Goal: Use online tool/utility: Use online tool/utility

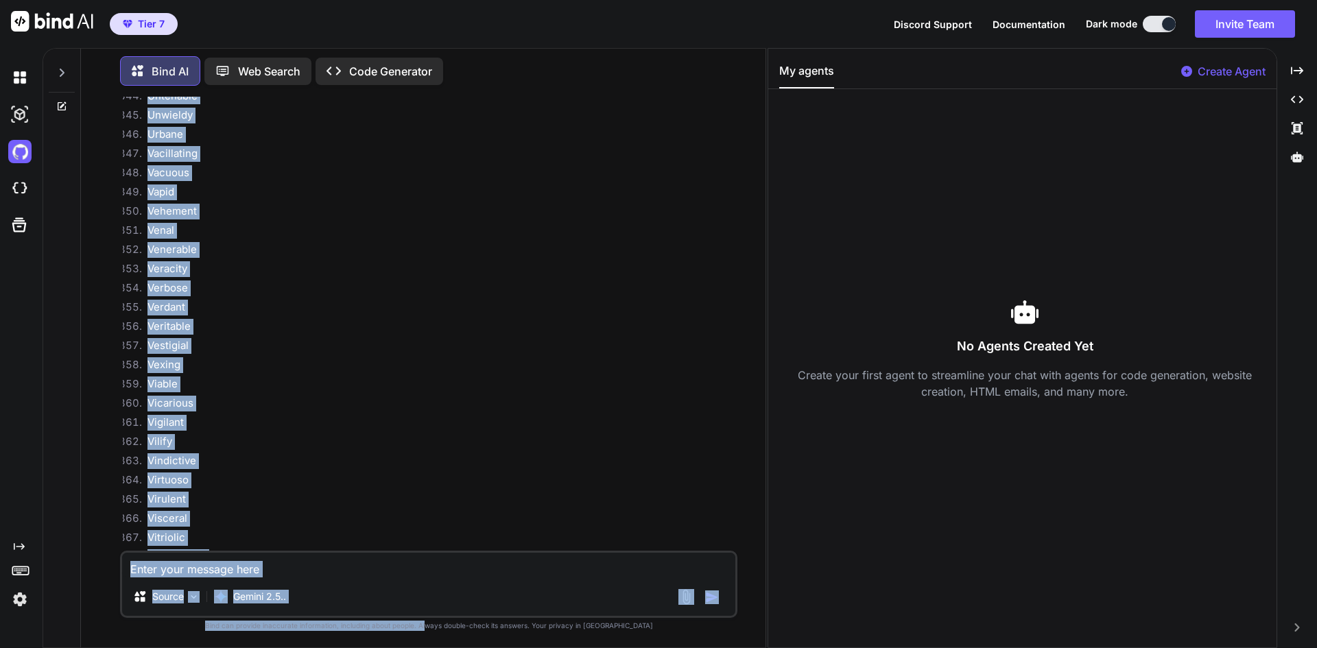
scroll to position [19544, 0]
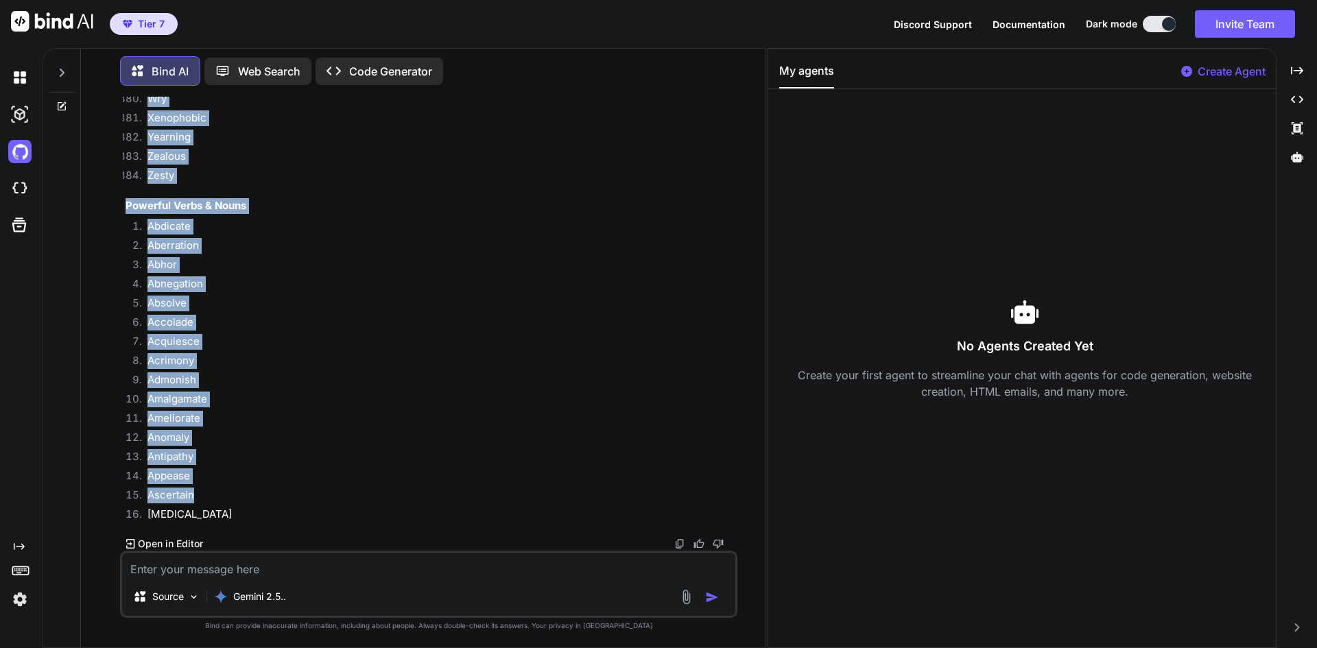
drag, startPoint x: 215, startPoint y: 387, endPoint x: 338, endPoint y: 504, distance: 169.9
click at [355, 450] on li "Antipathy" at bounding box center [436, 458] width 598 height 19
click at [343, 172] on li "Zesty" at bounding box center [436, 177] width 598 height 19
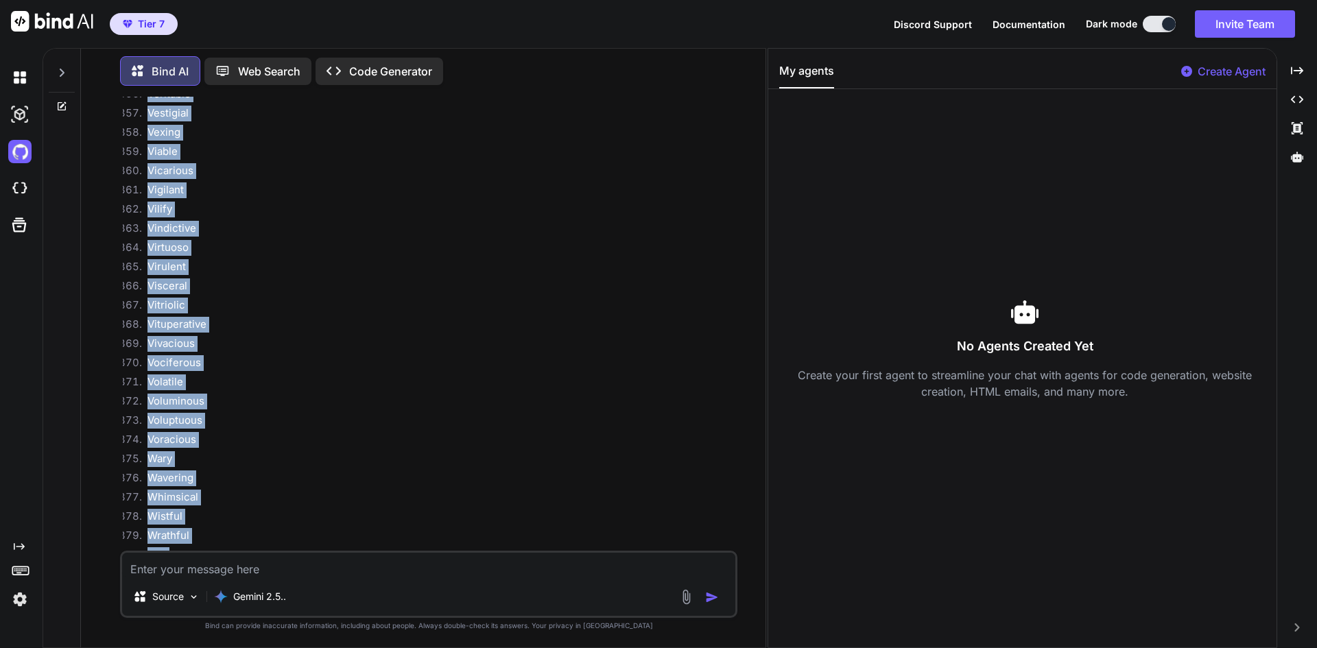
scroll to position [18858, 0]
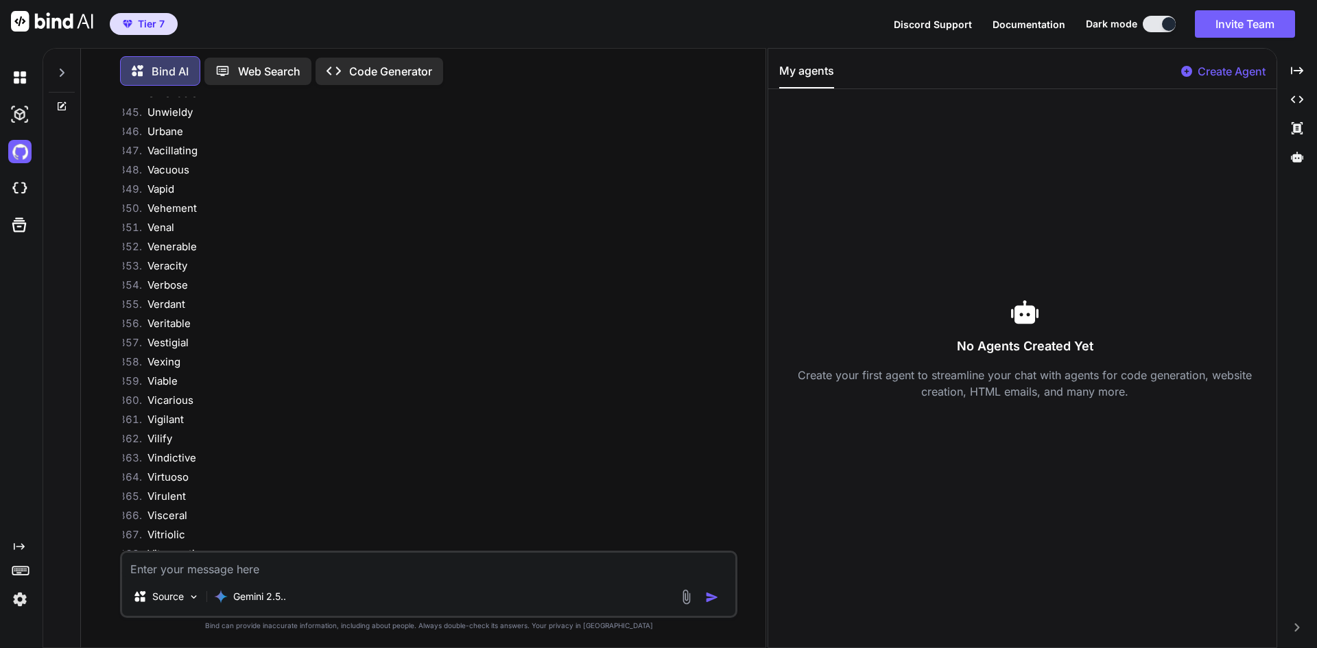
click at [242, 66] on p "Web Search" at bounding box center [269, 71] width 62 height 16
type textarea "x"
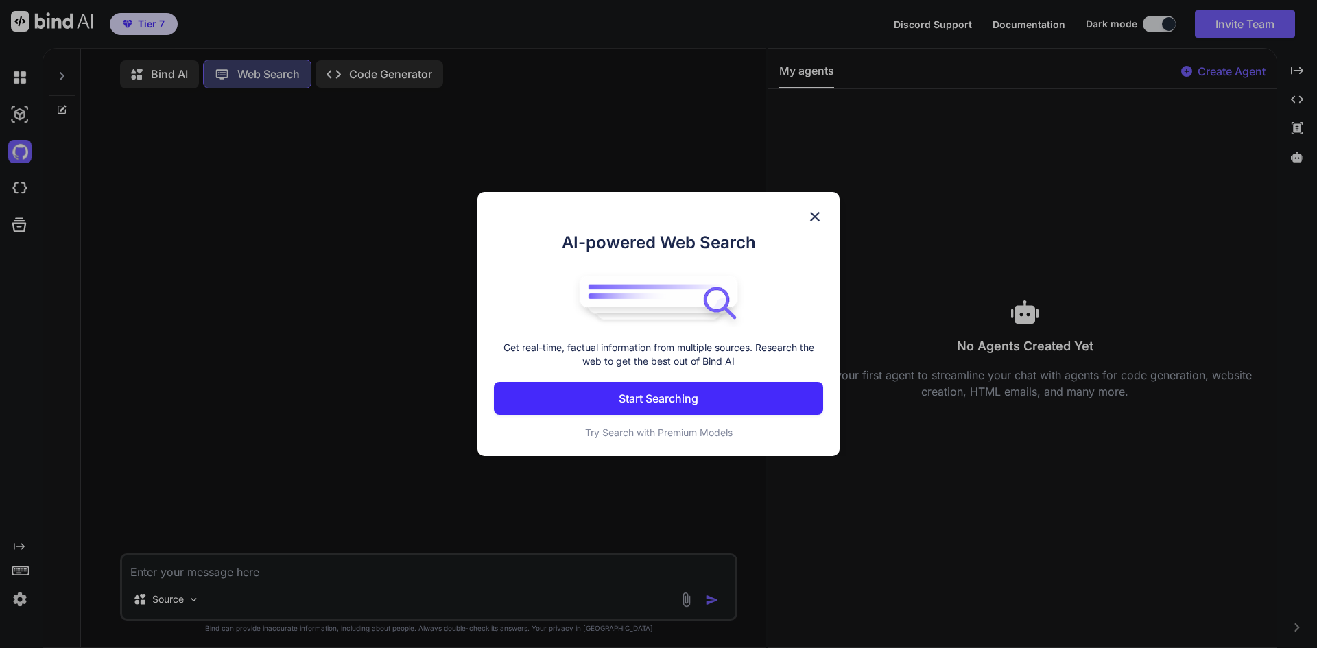
scroll to position [6, 0]
click at [283, 67] on div "AI-powered Web Search Get real-time, factual information from multiple sources.…" at bounding box center [658, 324] width 1317 height 648
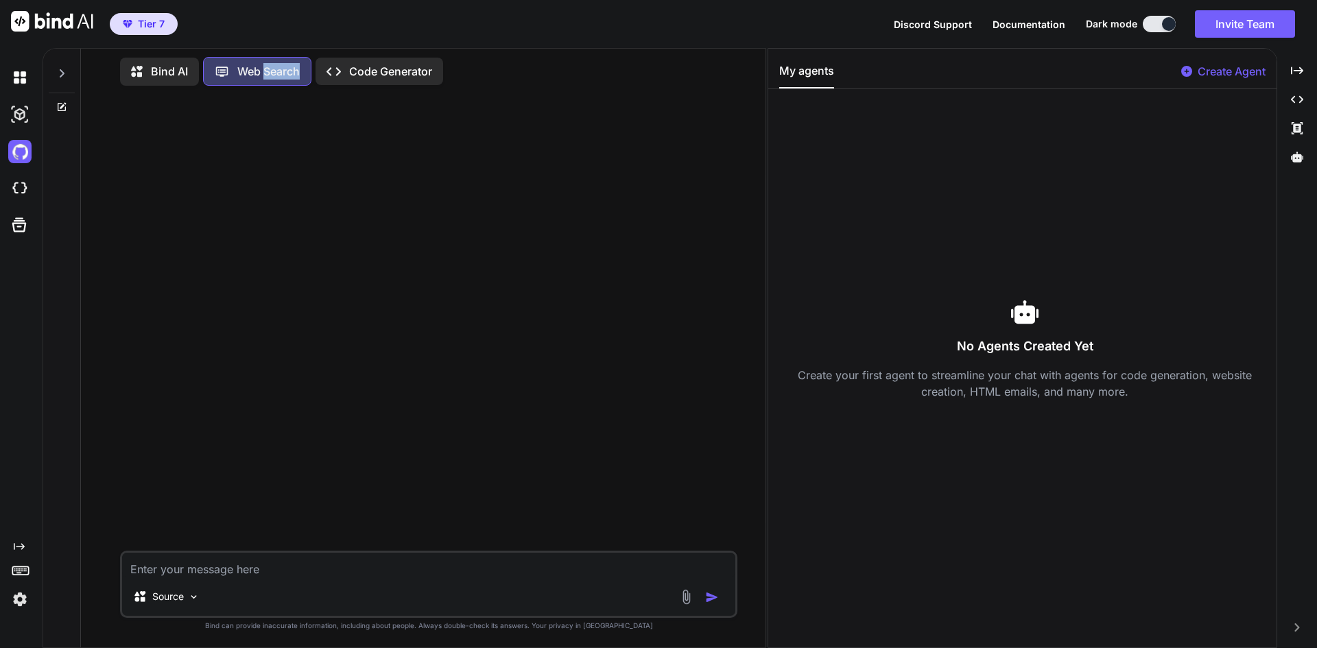
click at [283, 67] on p "Web Search" at bounding box center [268, 71] width 62 height 16
click at [180, 594] on p "Source" at bounding box center [168, 597] width 32 height 14
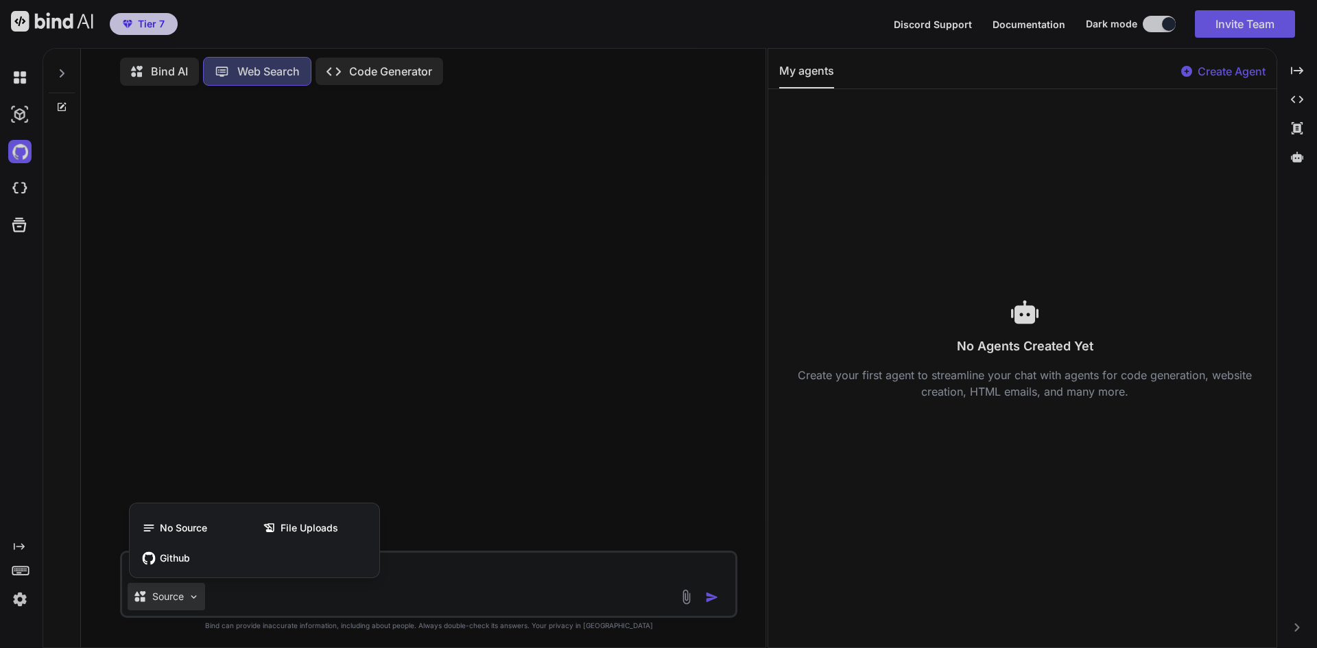
click at [469, 555] on div at bounding box center [658, 324] width 1317 height 648
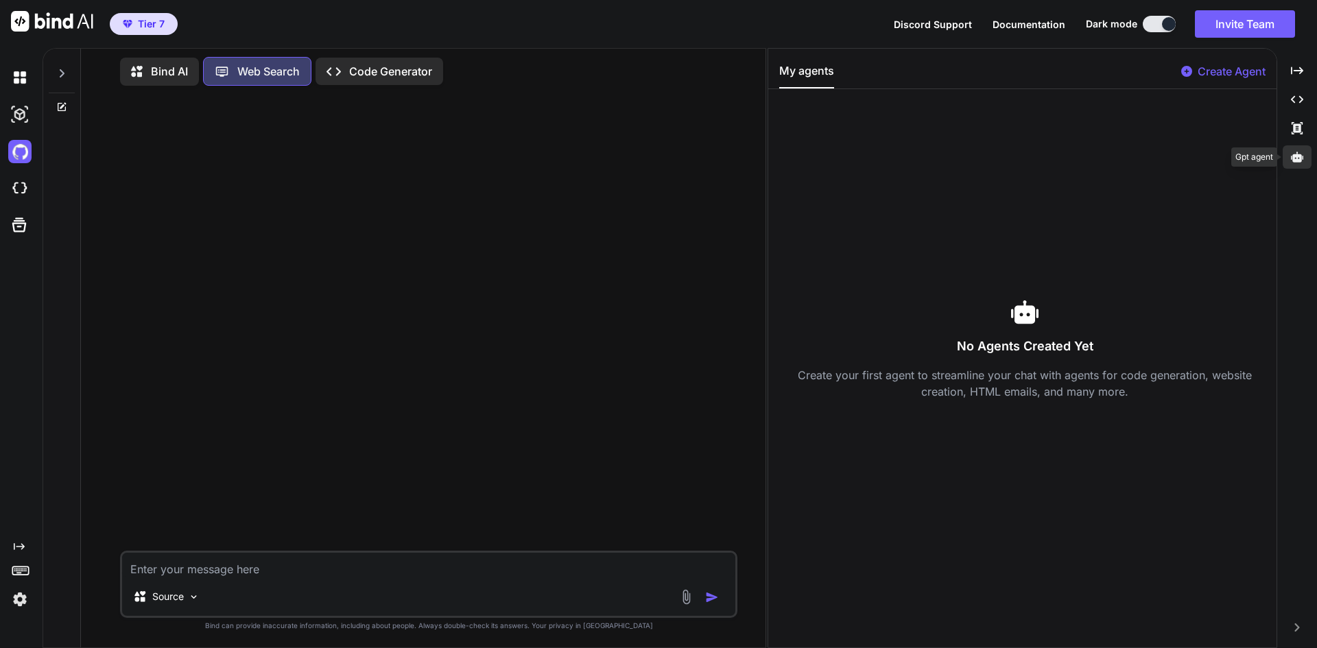
click at [1298, 150] on div at bounding box center [1297, 156] width 29 height 23
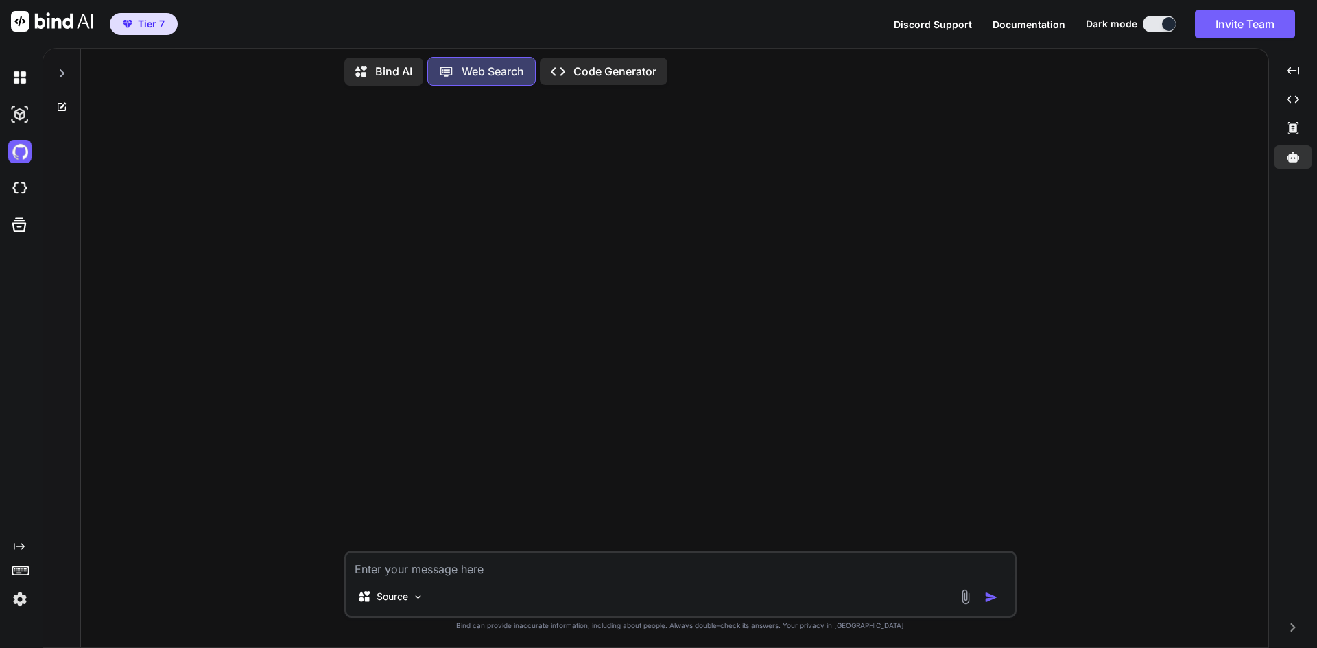
click at [400, 64] on p "Bind AI" at bounding box center [393, 71] width 37 height 16
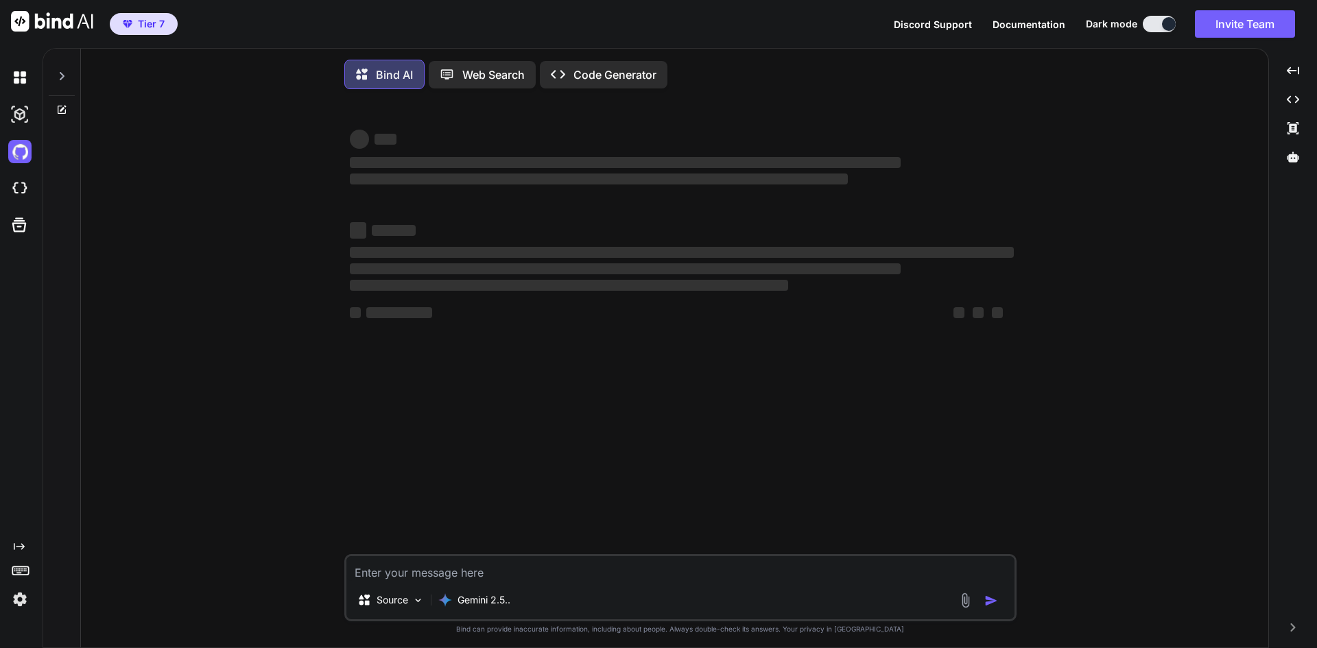
click at [480, 81] on p "Web Search" at bounding box center [493, 75] width 62 height 16
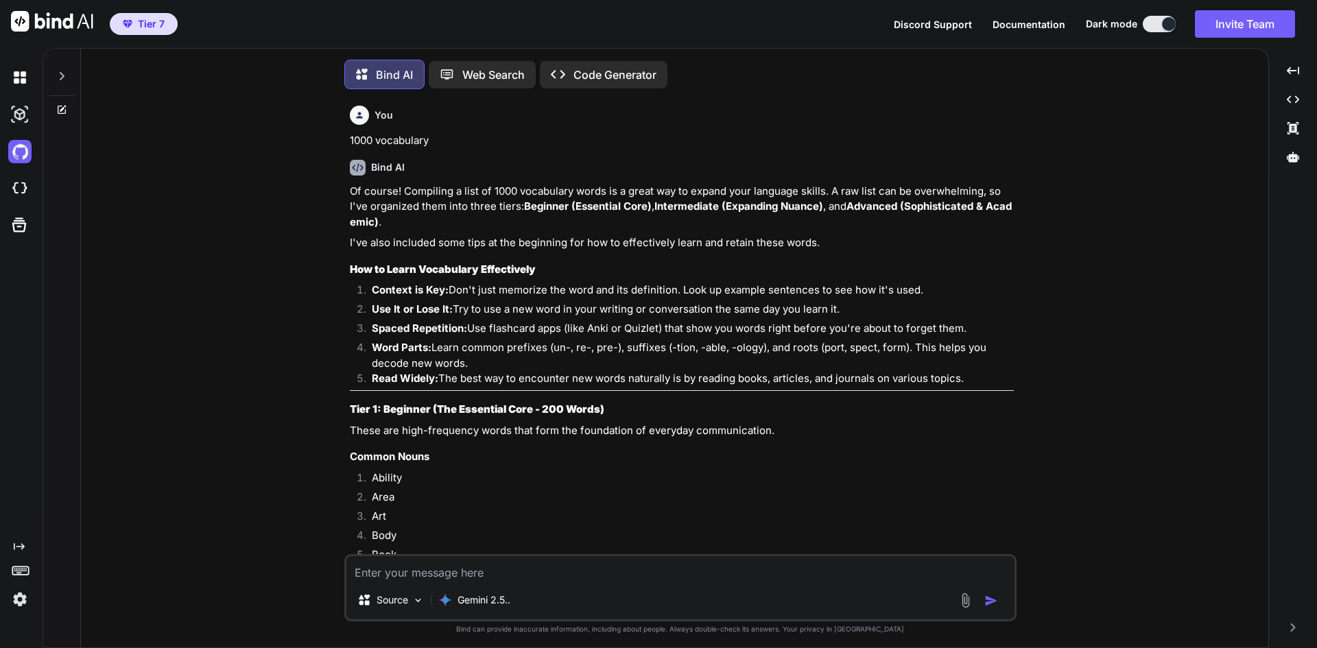
scroll to position [7, 0]
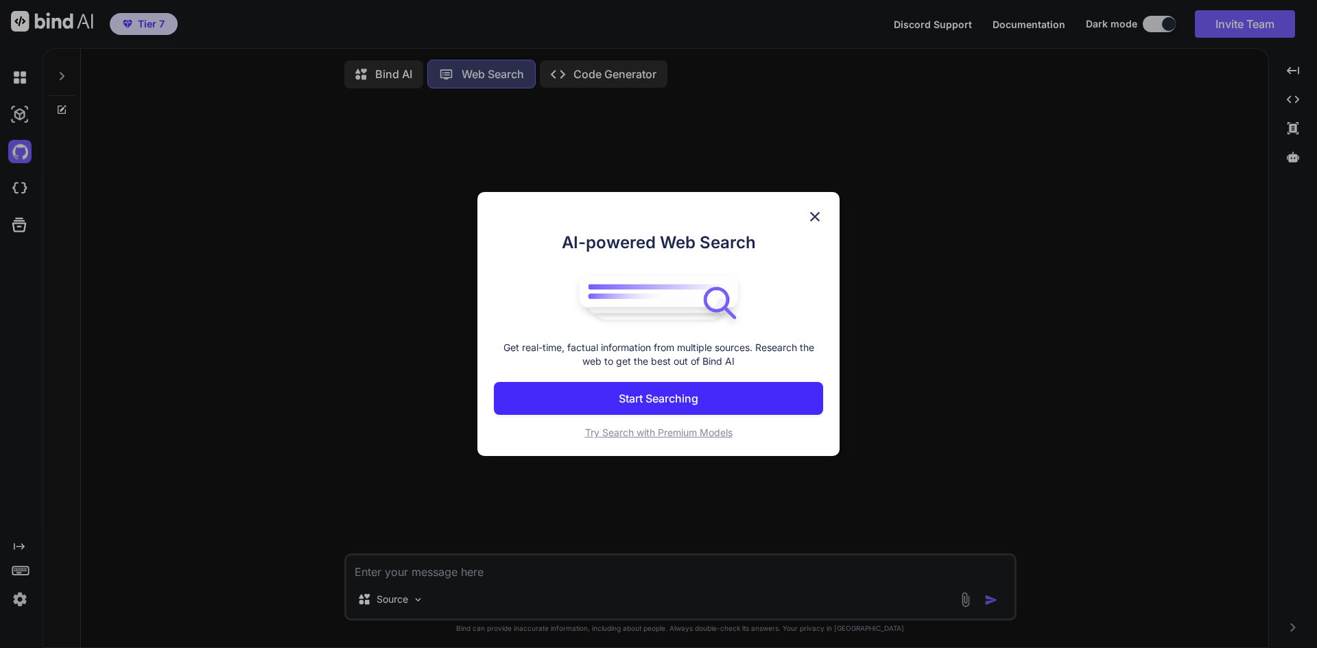
scroll to position [6, 0]
click at [717, 397] on button "Start Searching" at bounding box center [658, 398] width 329 height 33
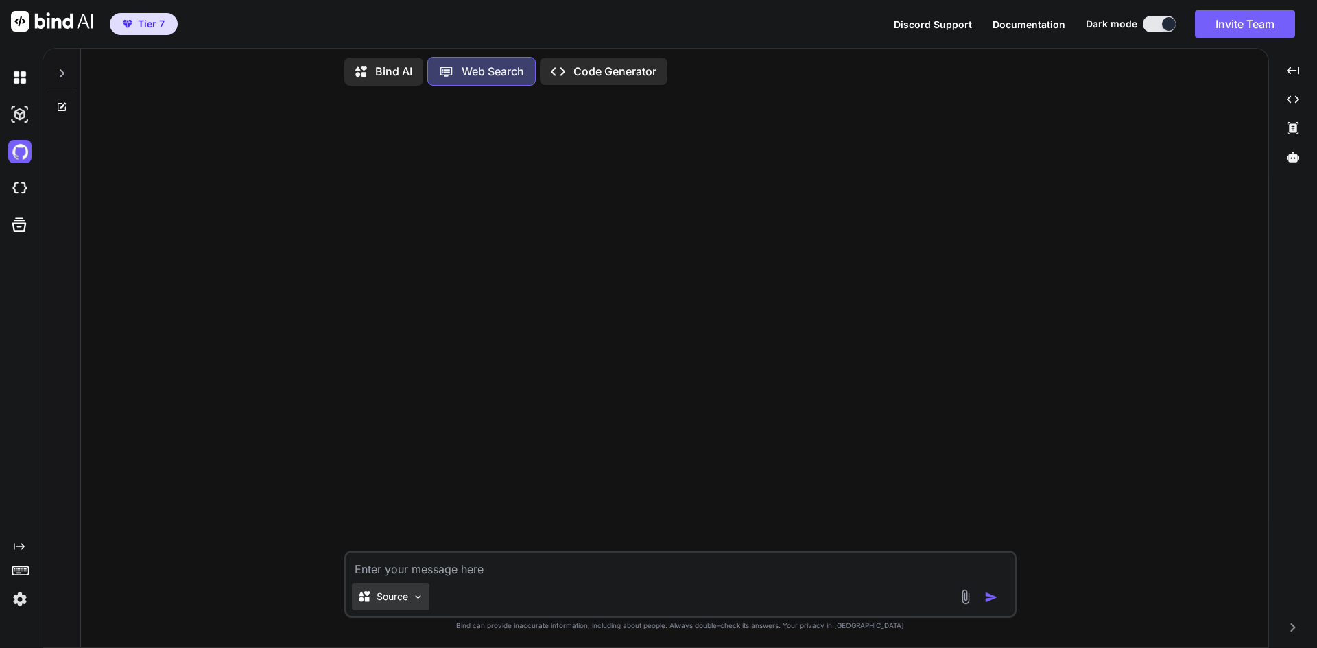
click at [414, 600] on img at bounding box center [418, 597] width 12 height 12
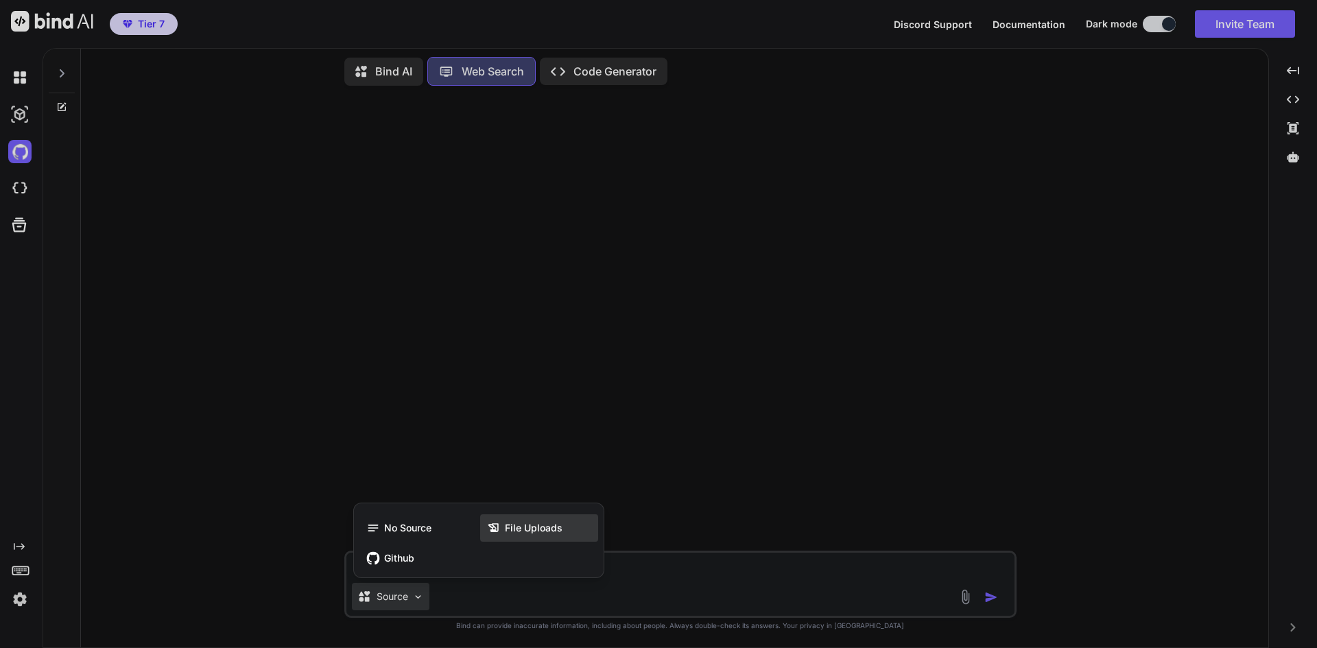
click at [514, 530] on span "File Uploads" at bounding box center [534, 529] width 58 height 14
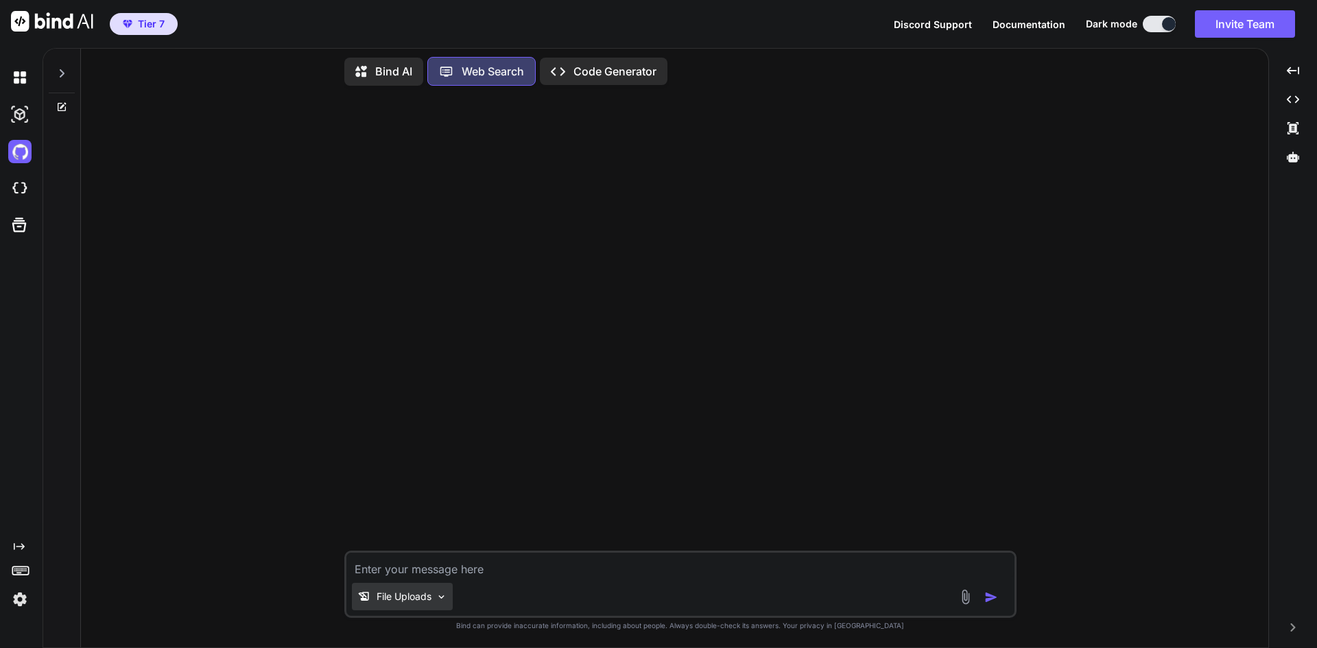
click at [413, 585] on div "File Uploads" at bounding box center [402, 596] width 101 height 27
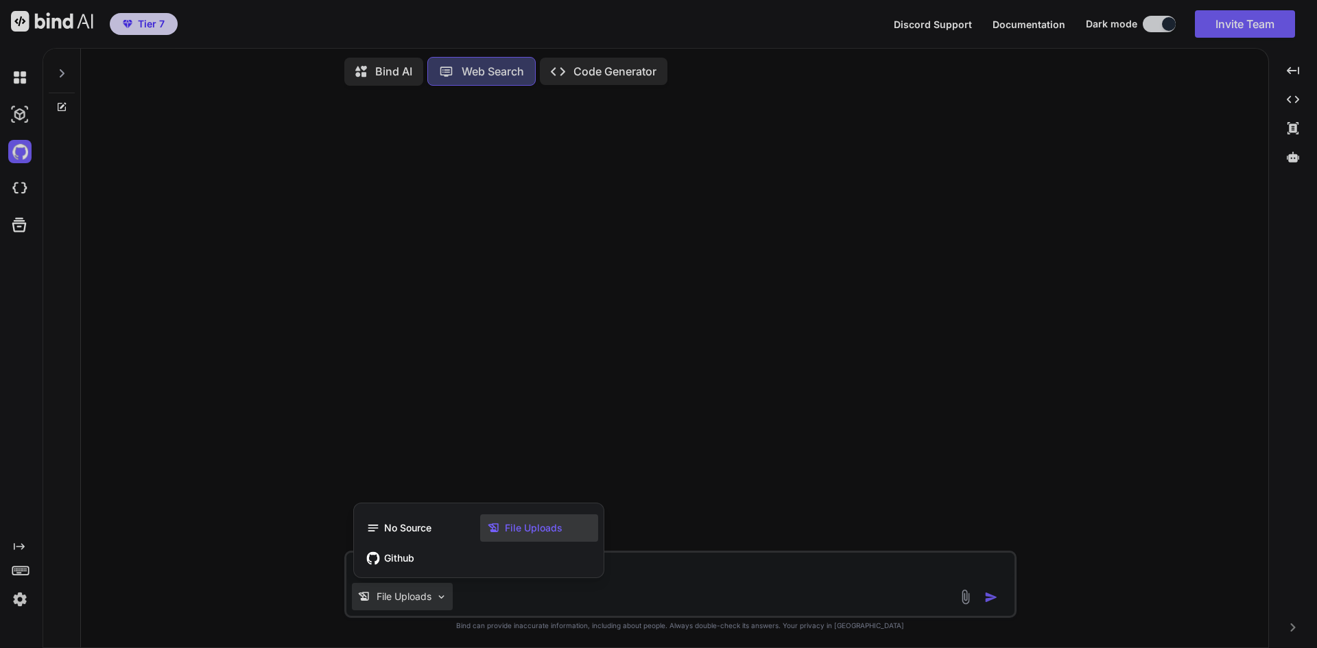
click at [507, 526] on span "File Uploads" at bounding box center [534, 529] width 58 height 14
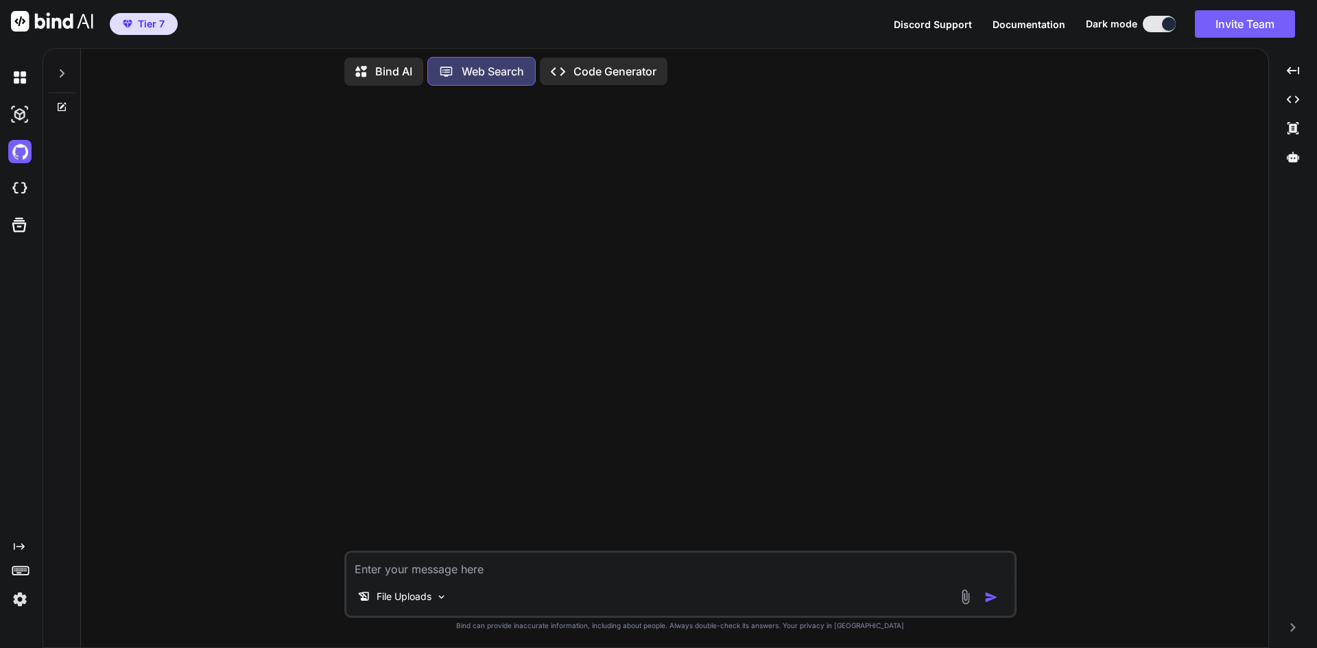
click at [691, 575] on textarea at bounding box center [681, 565] width 668 height 25
click at [381, 75] on p "Bind AI" at bounding box center [393, 71] width 37 height 16
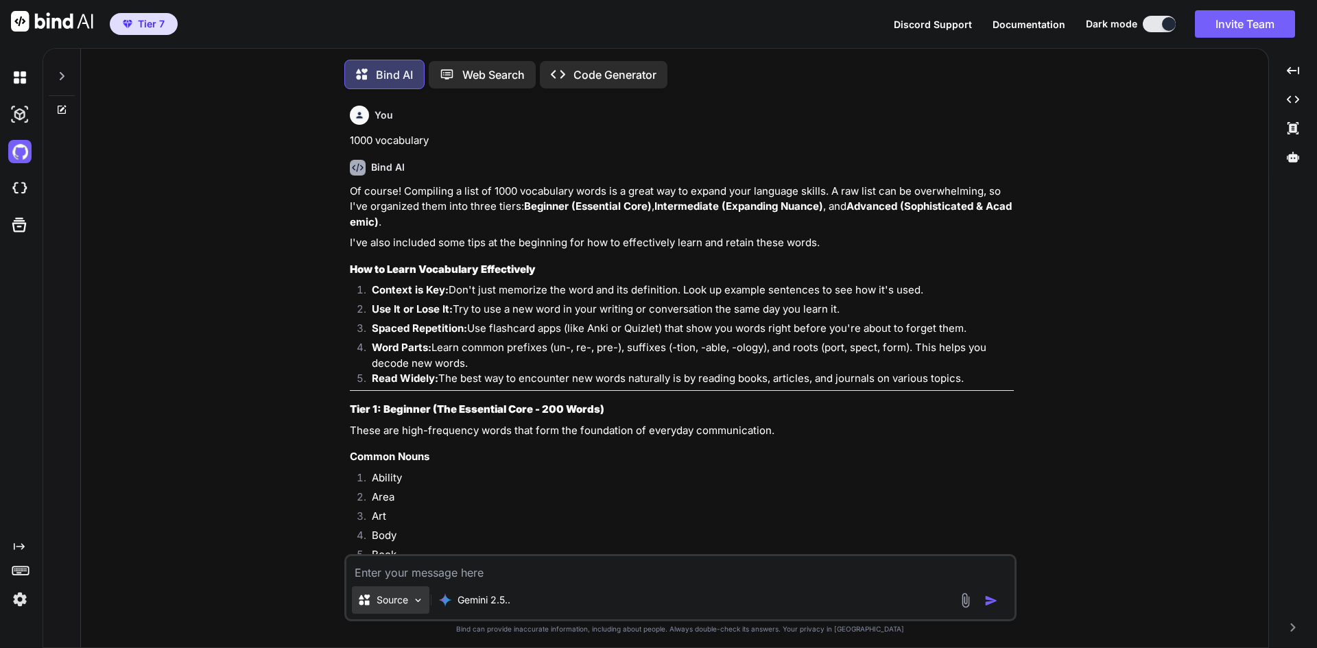
scroll to position [7, 0]
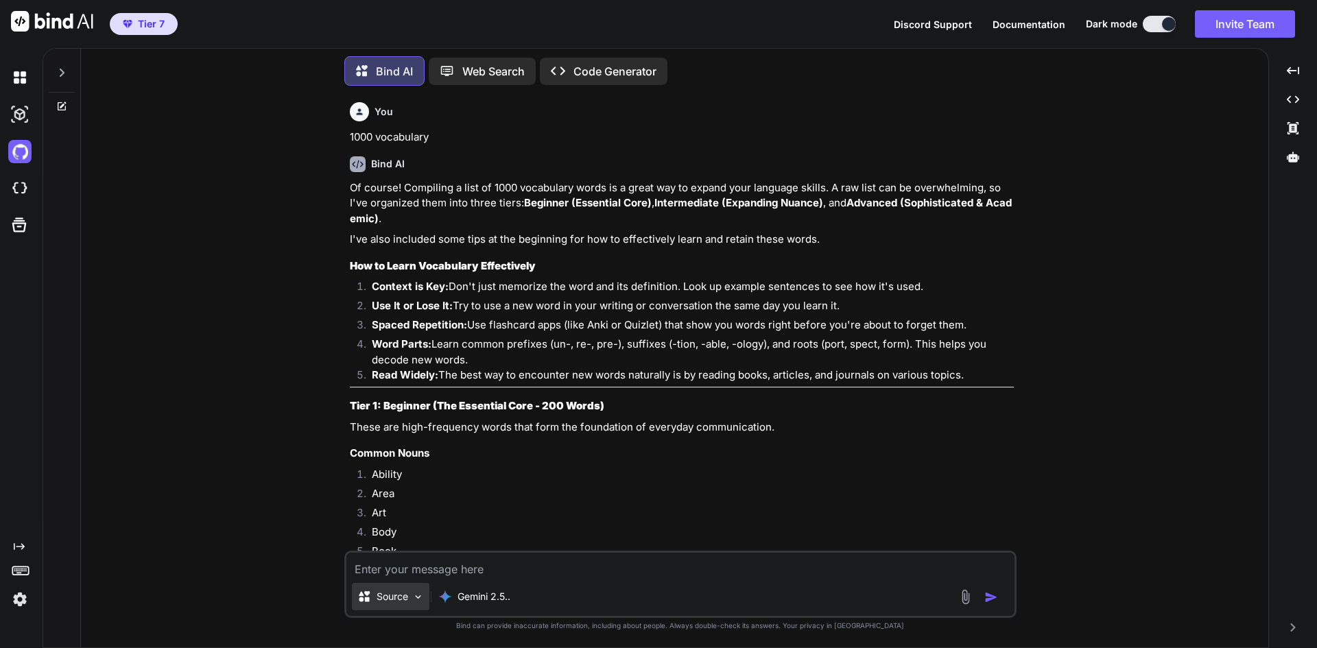
click at [408, 600] on p "Source" at bounding box center [393, 597] width 32 height 14
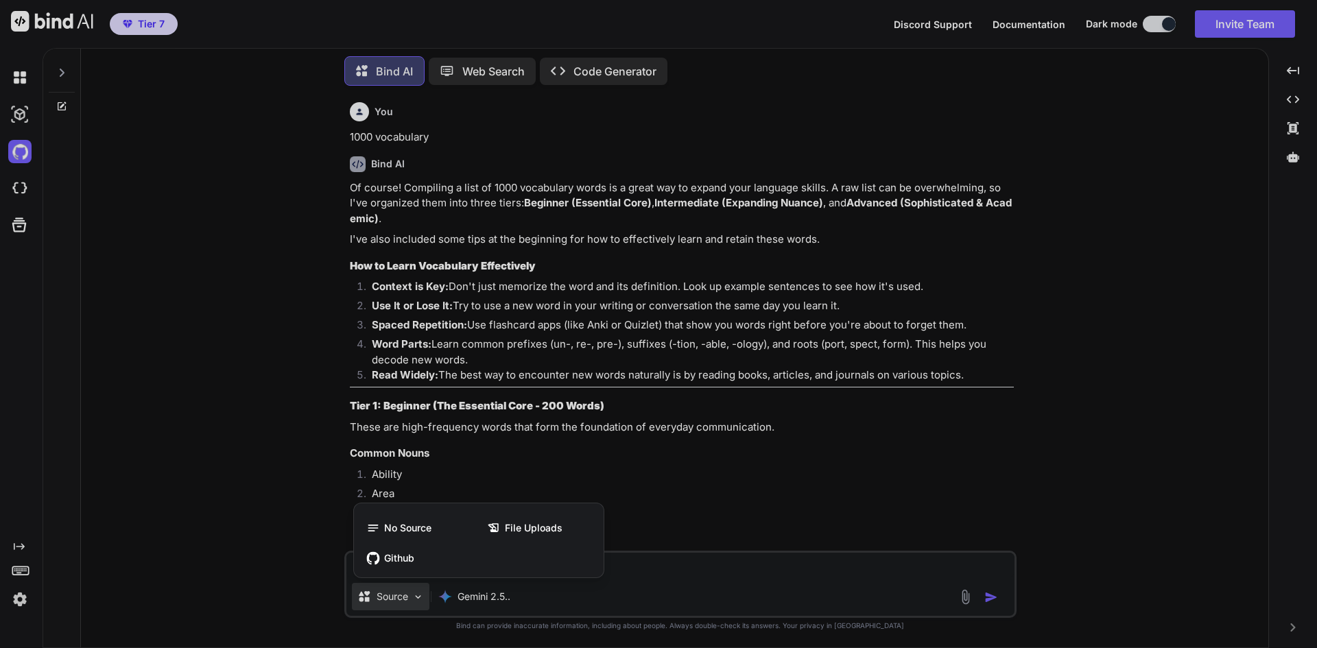
click at [716, 581] on div at bounding box center [658, 324] width 1317 height 648
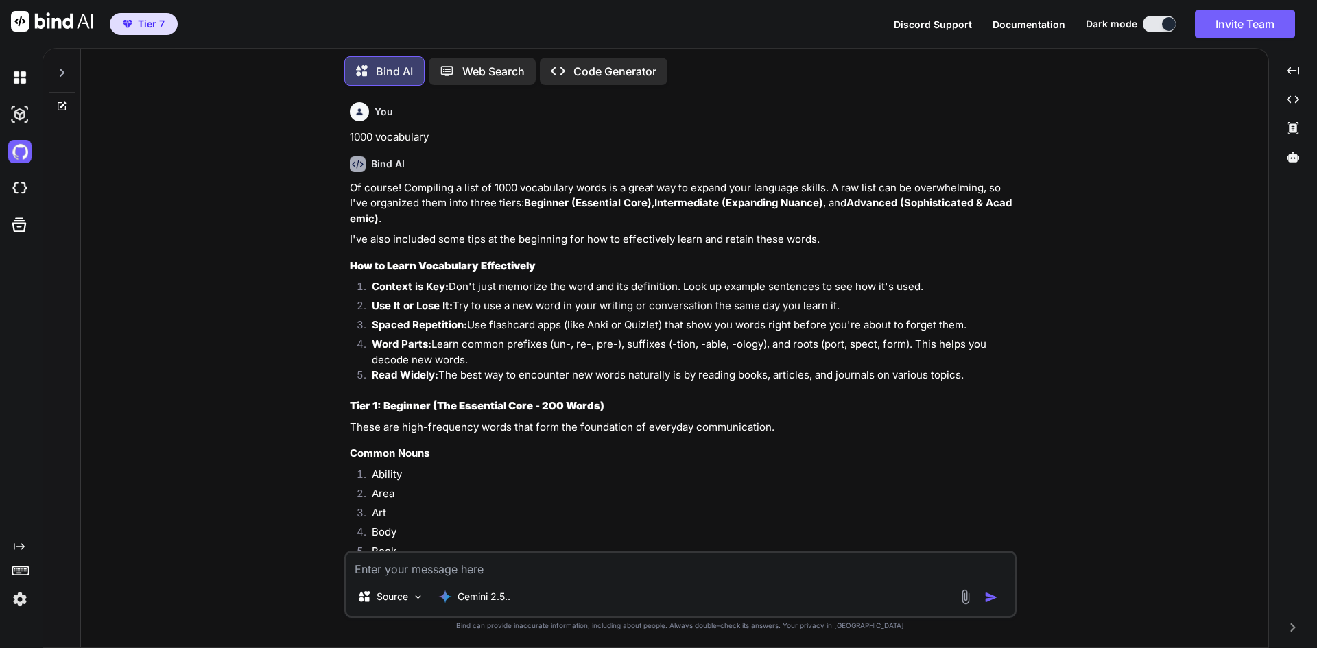
click at [68, 70] on div at bounding box center [62, 68] width 26 height 47
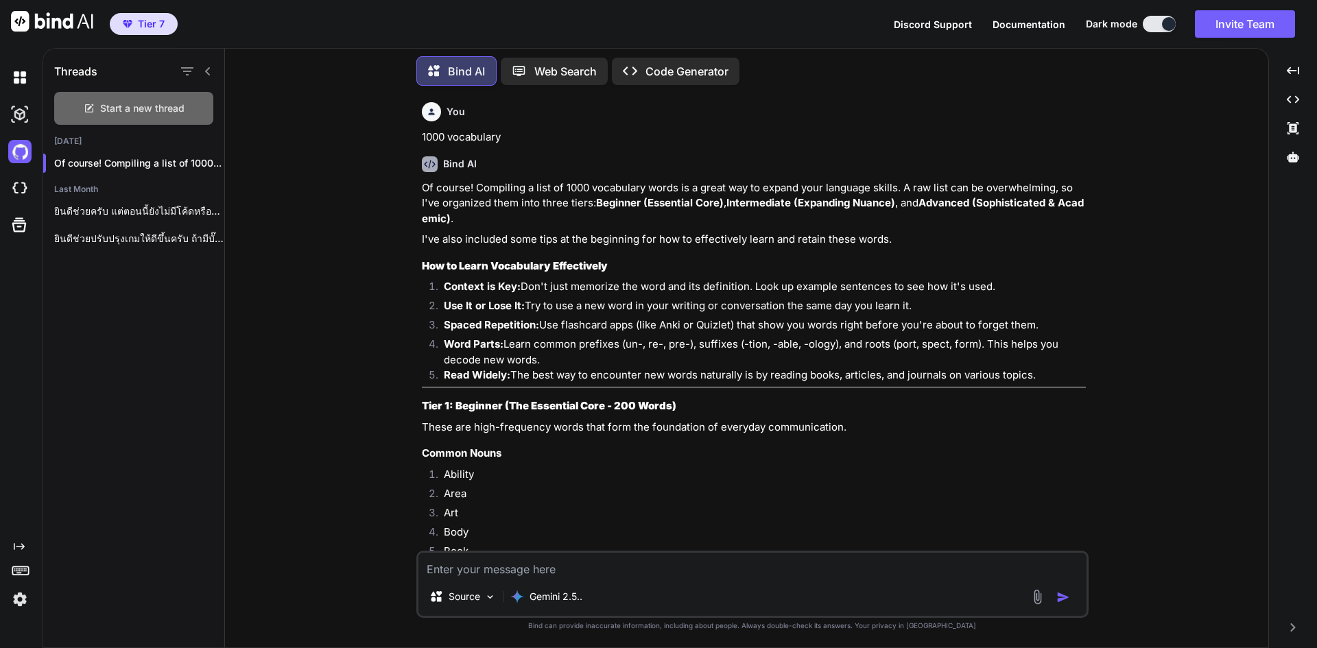
click at [102, 112] on div "Start a new thread" at bounding box center [133, 108] width 159 height 33
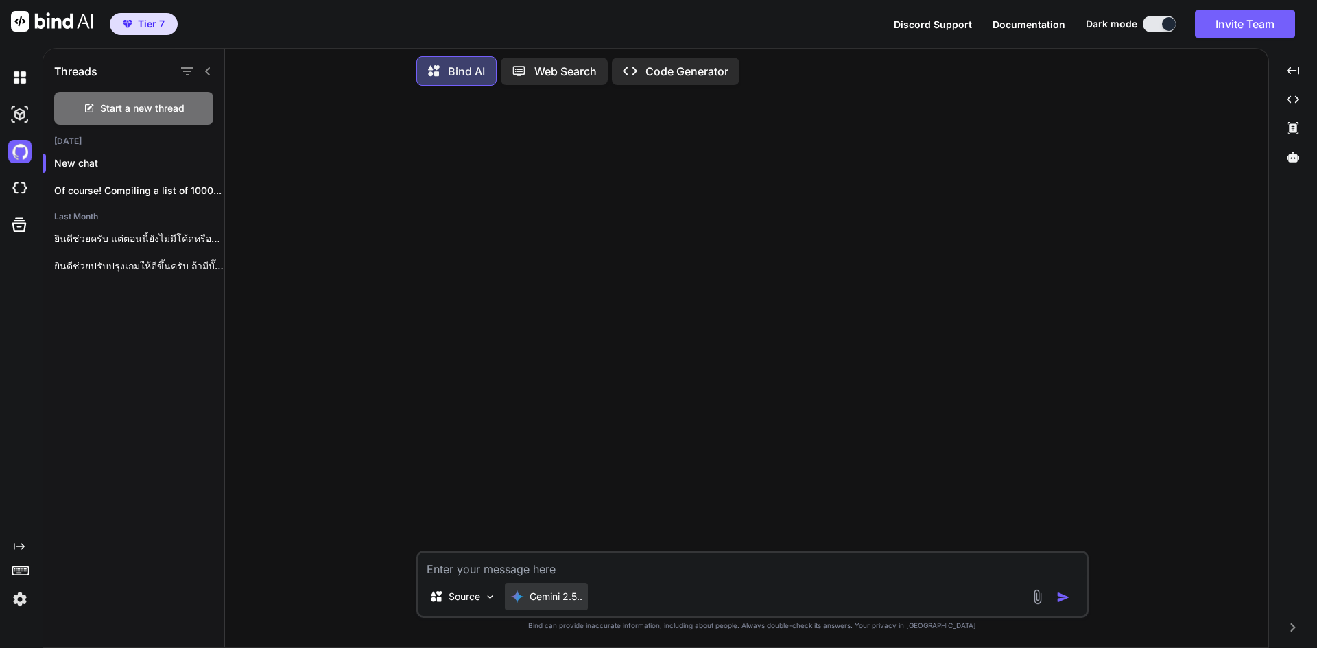
click at [530, 602] on p "Gemini 2.5.." at bounding box center [556, 597] width 53 height 14
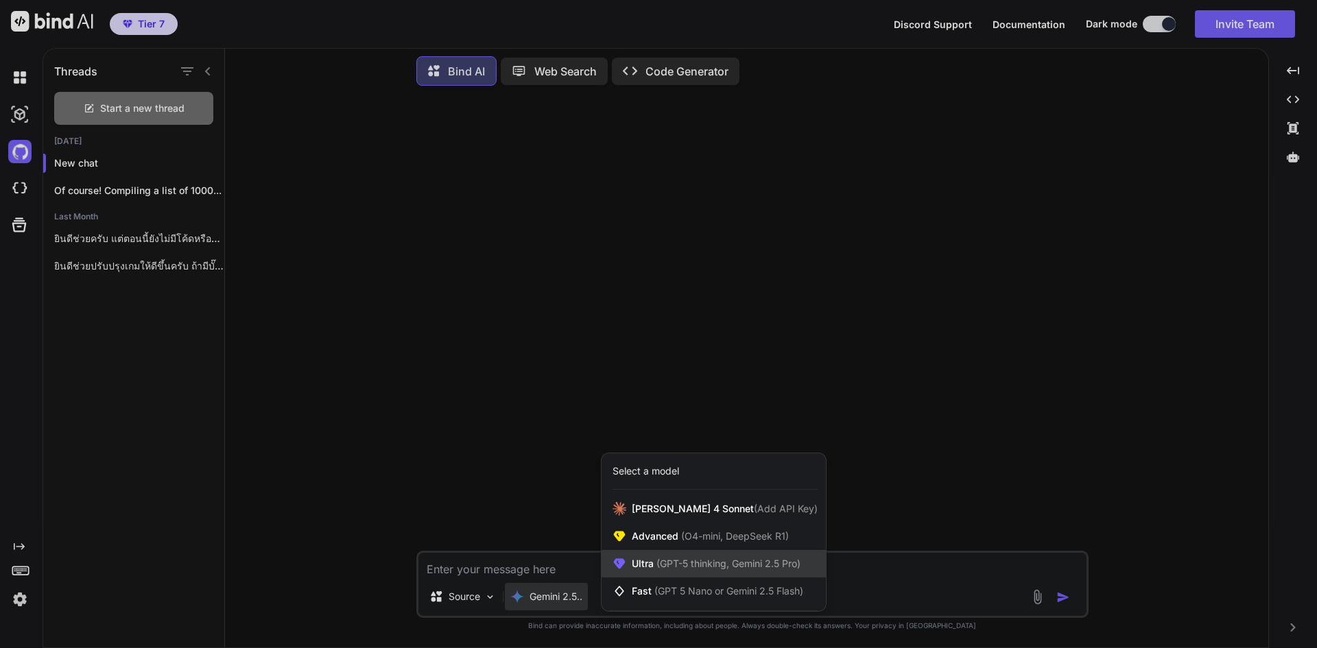
click at [687, 574] on div "Ultra (GPT-5 thinking, Gemini 2.5 Pro)" at bounding box center [714, 563] width 224 height 27
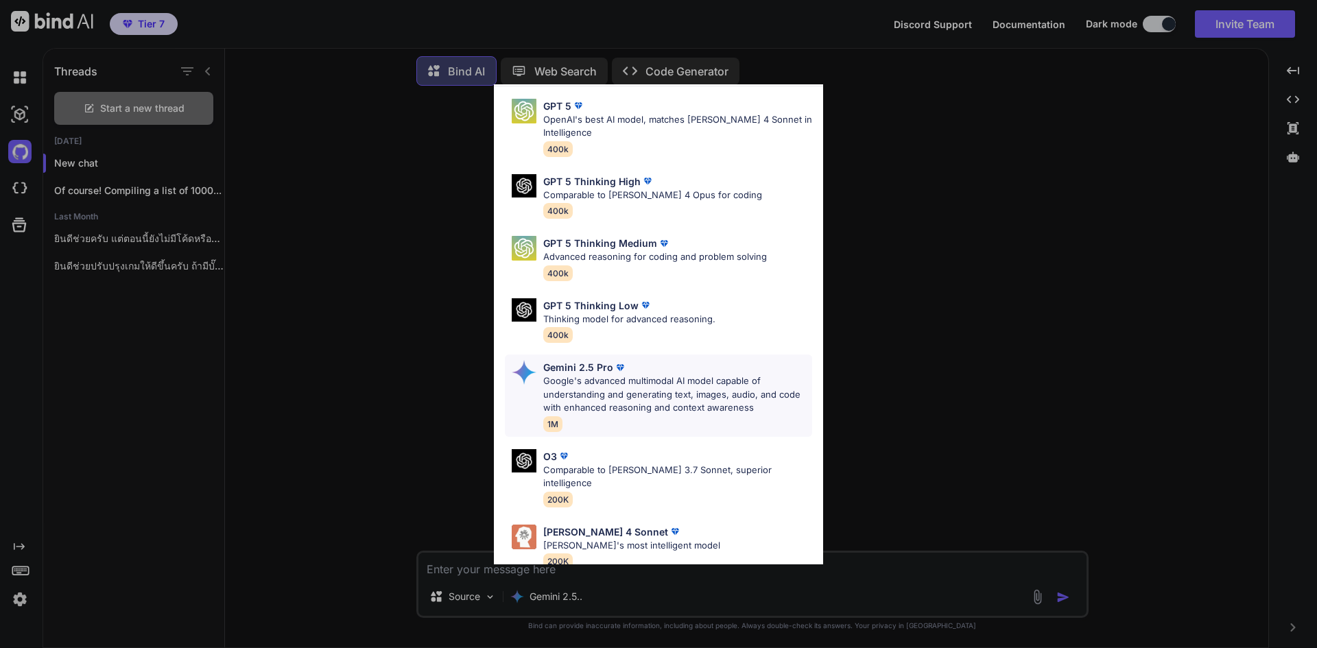
scroll to position [0, 0]
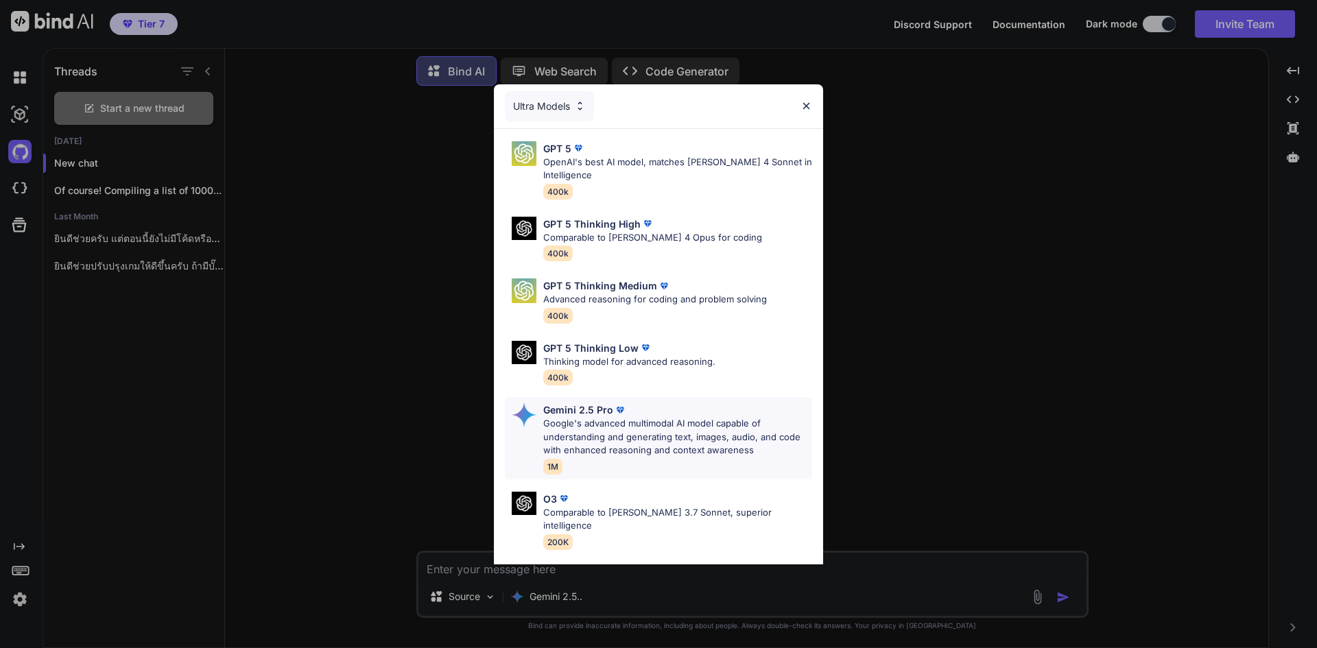
click at [678, 434] on p "Google's advanced multimodal AI model capable of understanding and generating t…" at bounding box center [677, 437] width 269 height 40
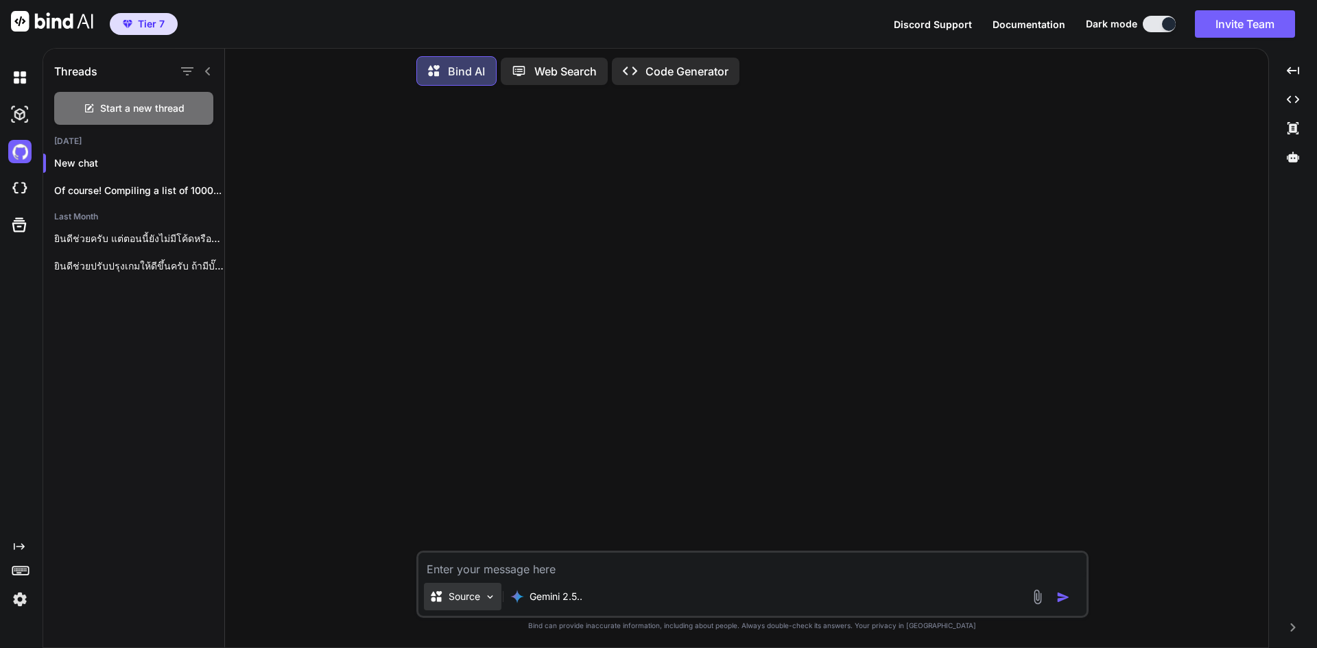
click at [475, 589] on div "Source" at bounding box center [463, 596] width 78 height 27
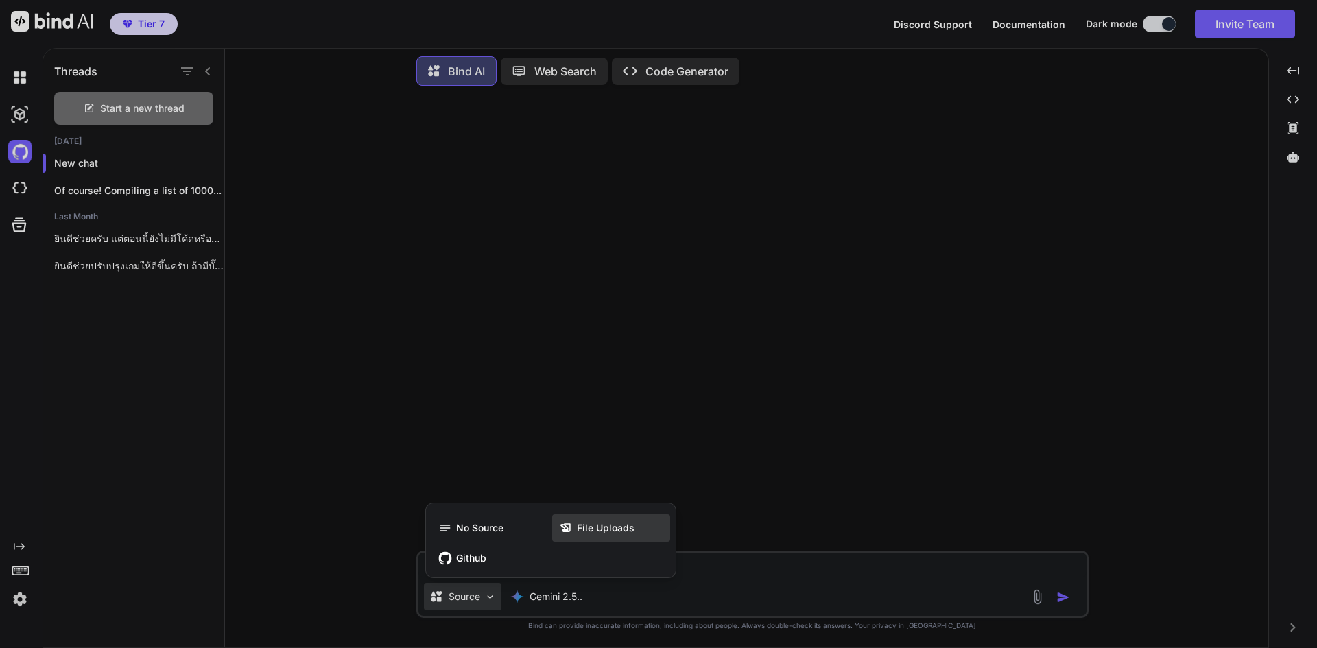
click at [600, 535] on span "File Uploads" at bounding box center [606, 529] width 58 height 14
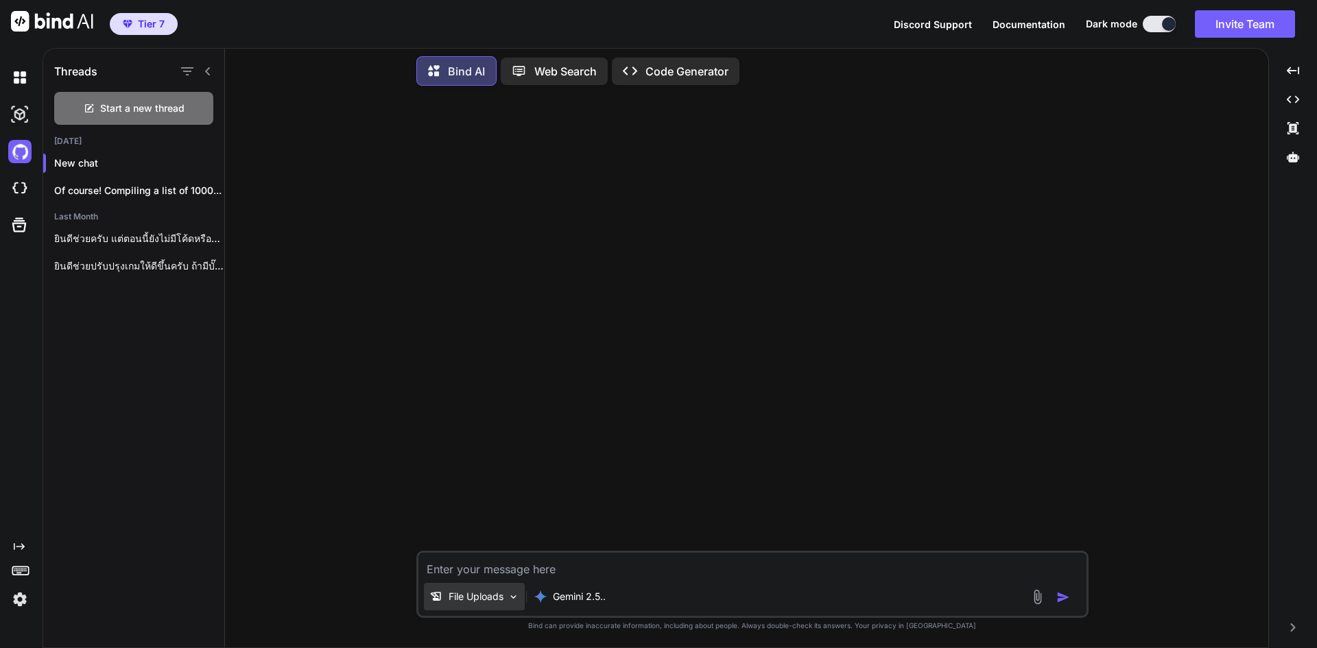
click at [503, 592] on p "File Uploads" at bounding box center [476, 597] width 55 height 14
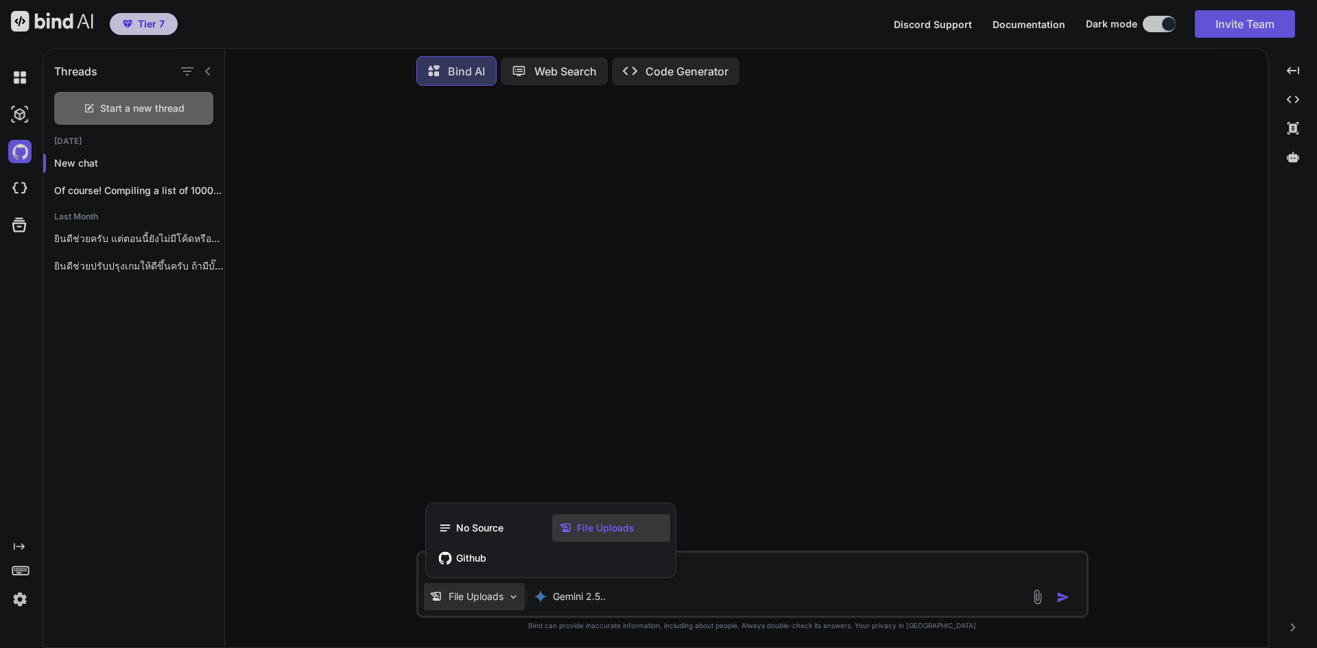
click at [760, 416] on div at bounding box center [658, 324] width 1317 height 648
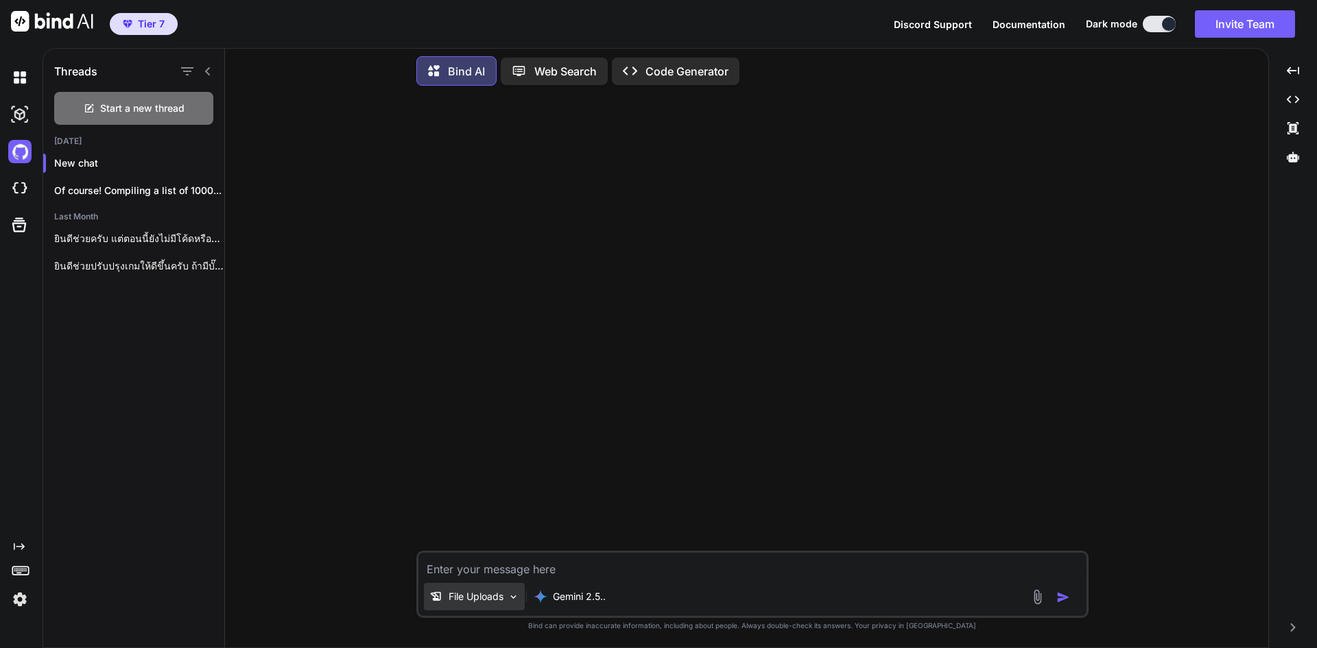
click at [502, 591] on p "File Uploads" at bounding box center [476, 597] width 55 height 14
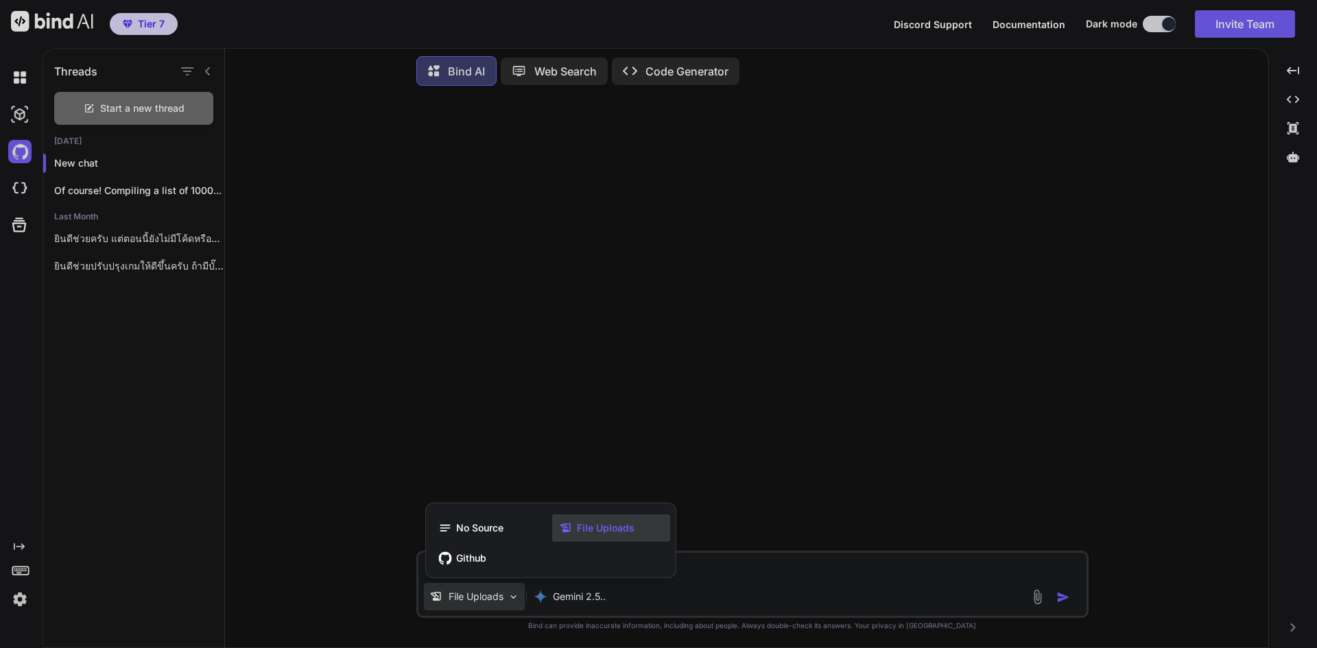
click at [1087, 574] on div at bounding box center [658, 324] width 1317 height 648
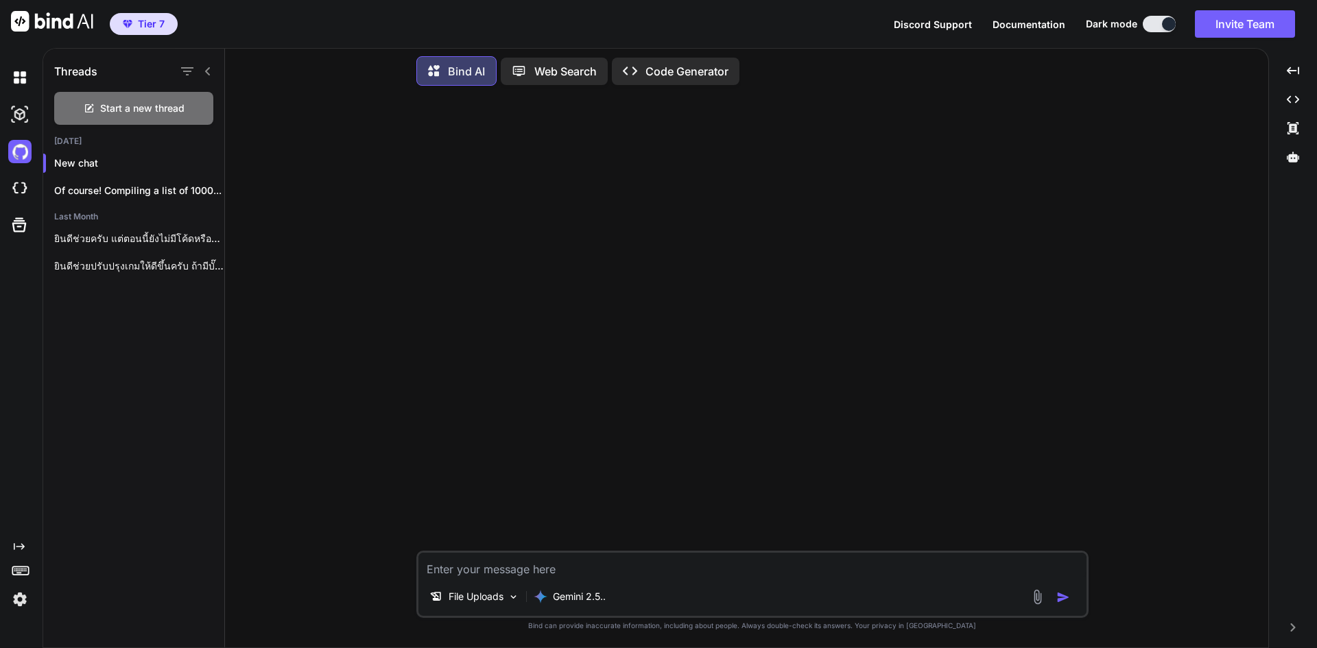
click at [1033, 600] on img at bounding box center [1038, 597] width 16 height 16
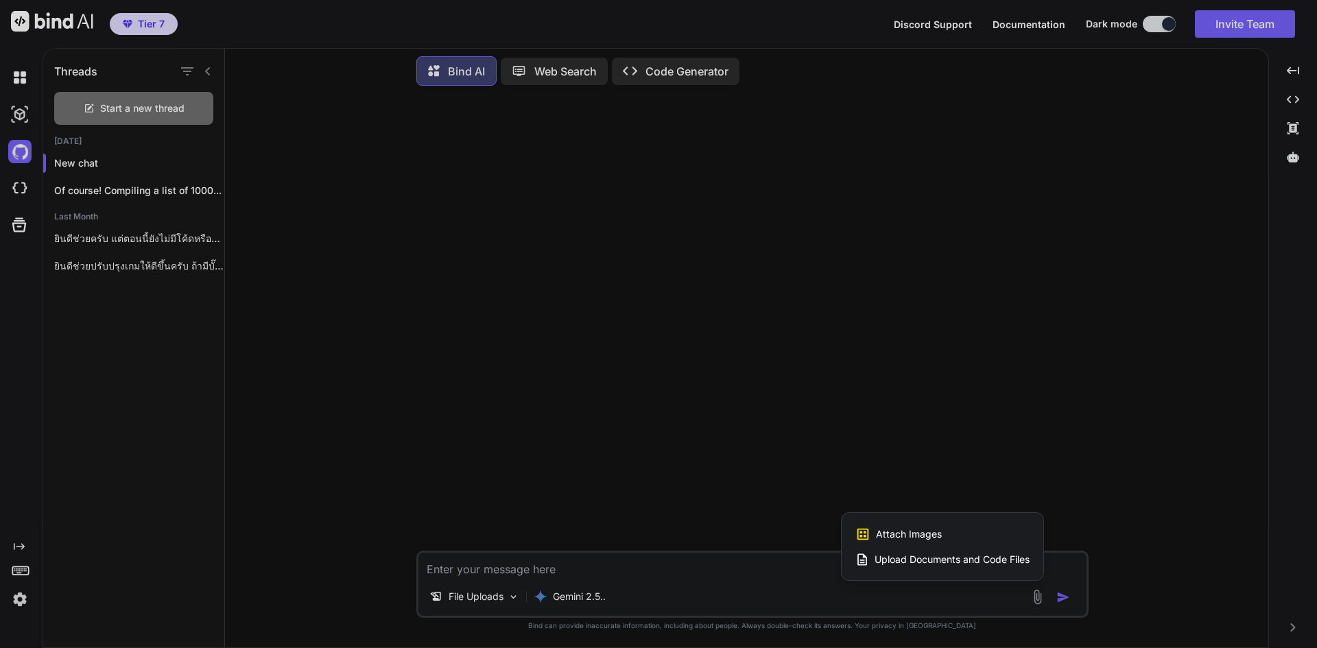
click at [926, 558] on span "Upload Documents and Code Files" at bounding box center [952, 560] width 155 height 14
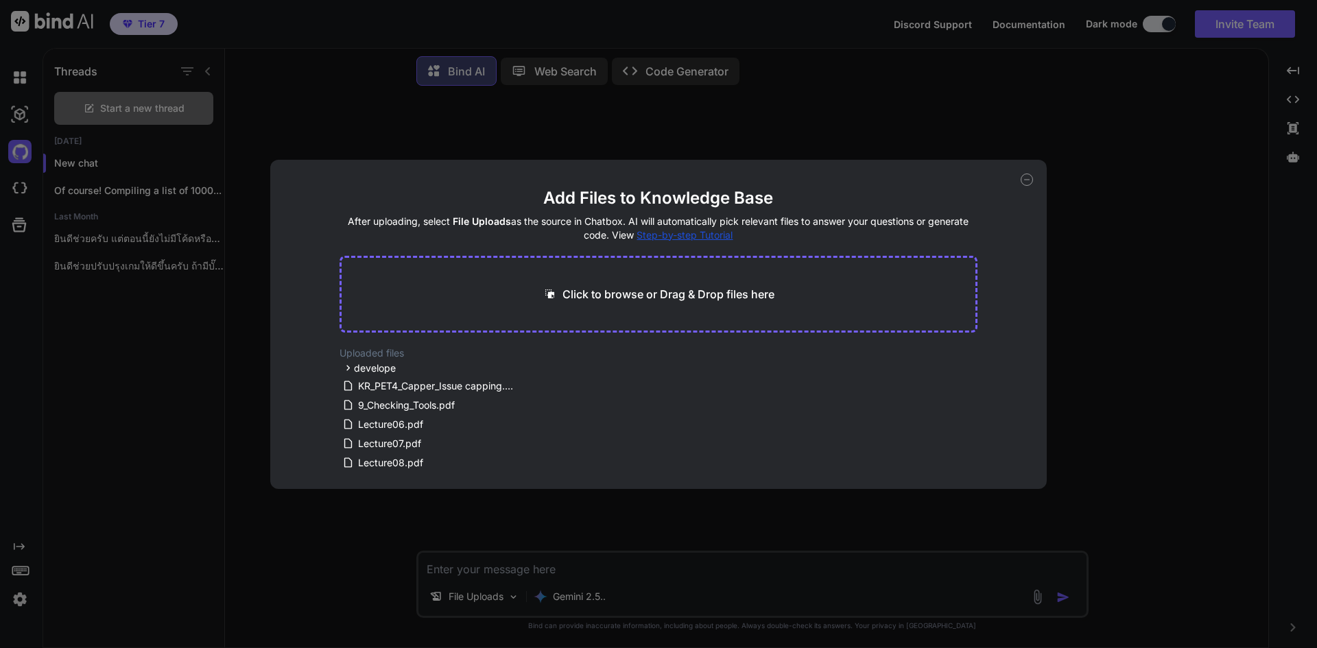
click at [567, 305] on div "Click to browse or Drag & Drop files here" at bounding box center [659, 294] width 639 height 77
click at [577, 292] on p "Click to browse or Drag & Drop files here" at bounding box center [669, 294] width 212 height 16
type input "C:\fakepath\MCQ_Surgery__240__Beer.pdf"
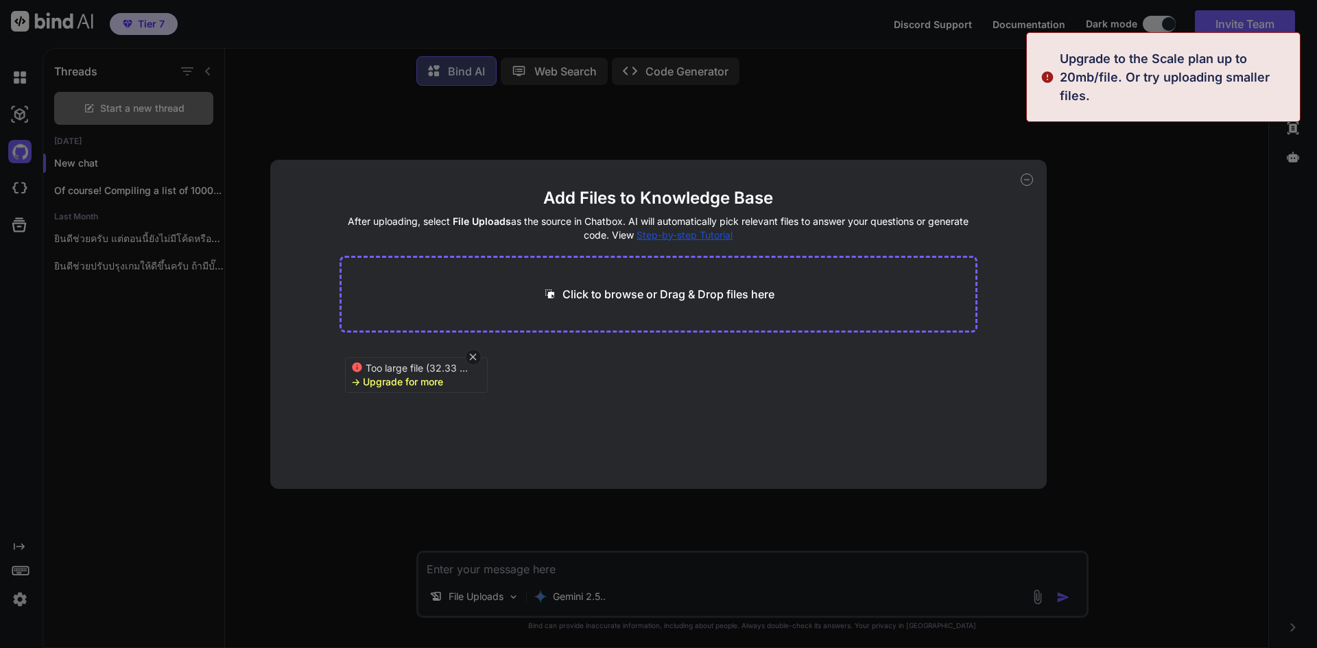
click at [1029, 180] on icon at bounding box center [1027, 180] width 5 height 0
